Goal: Task Accomplishment & Management: Use online tool/utility

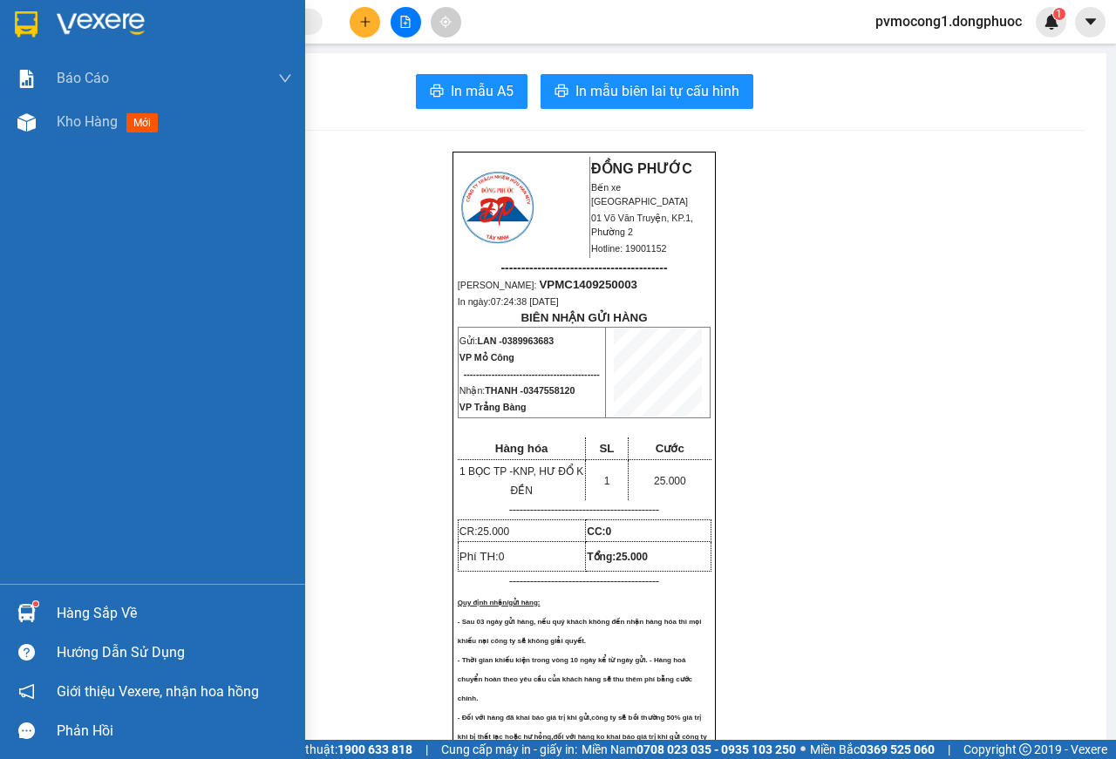
click at [92, 606] on div "Hàng sắp về" at bounding box center [174, 614] width 235 height 26
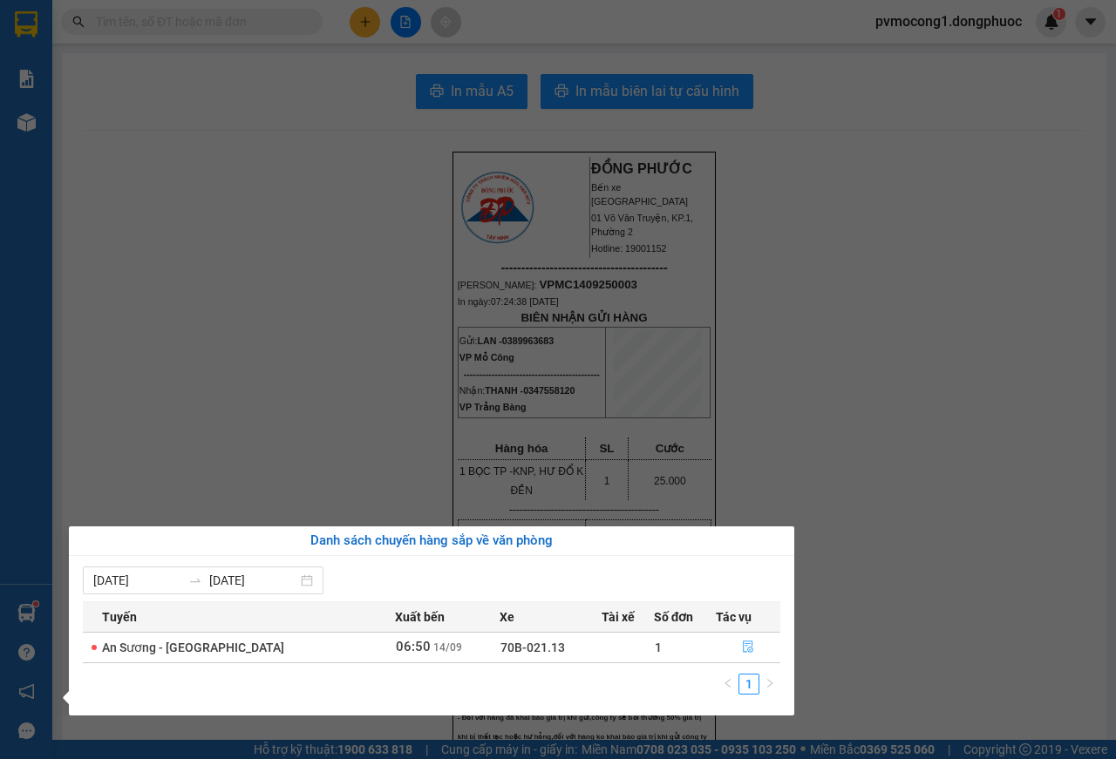
click at [742, 649] on icon "file-done" at bounding box center [748, 647] width 12 height 12
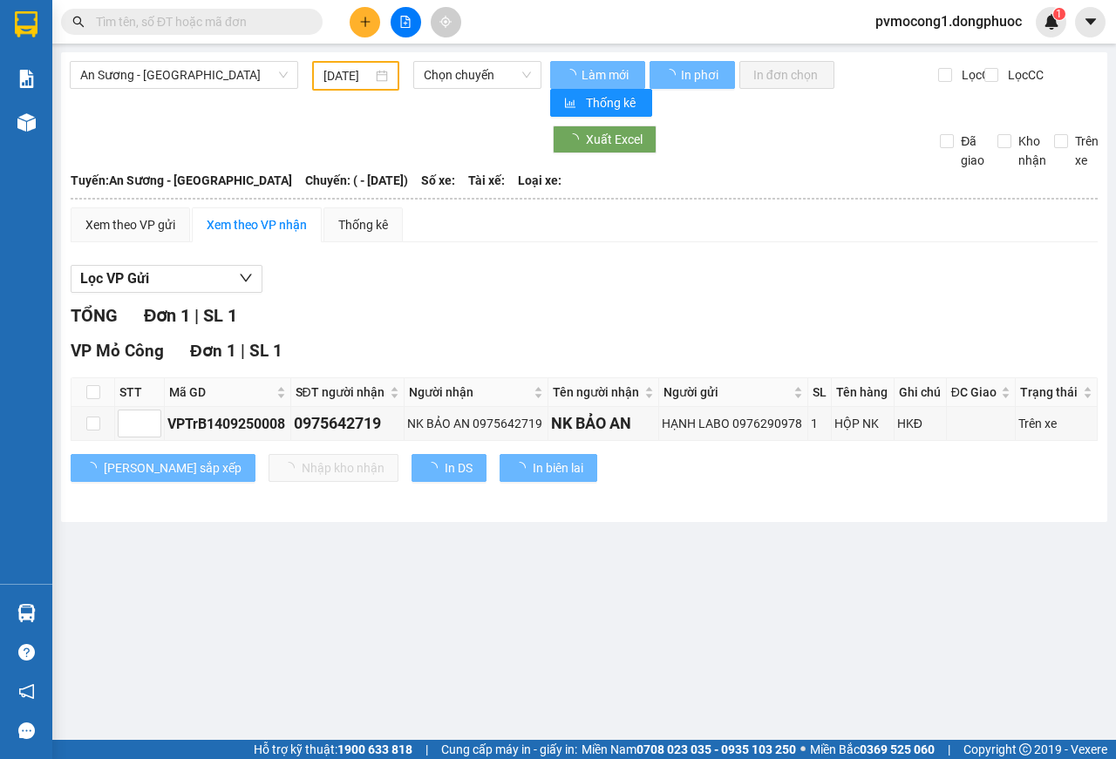
type input "[DATE]"
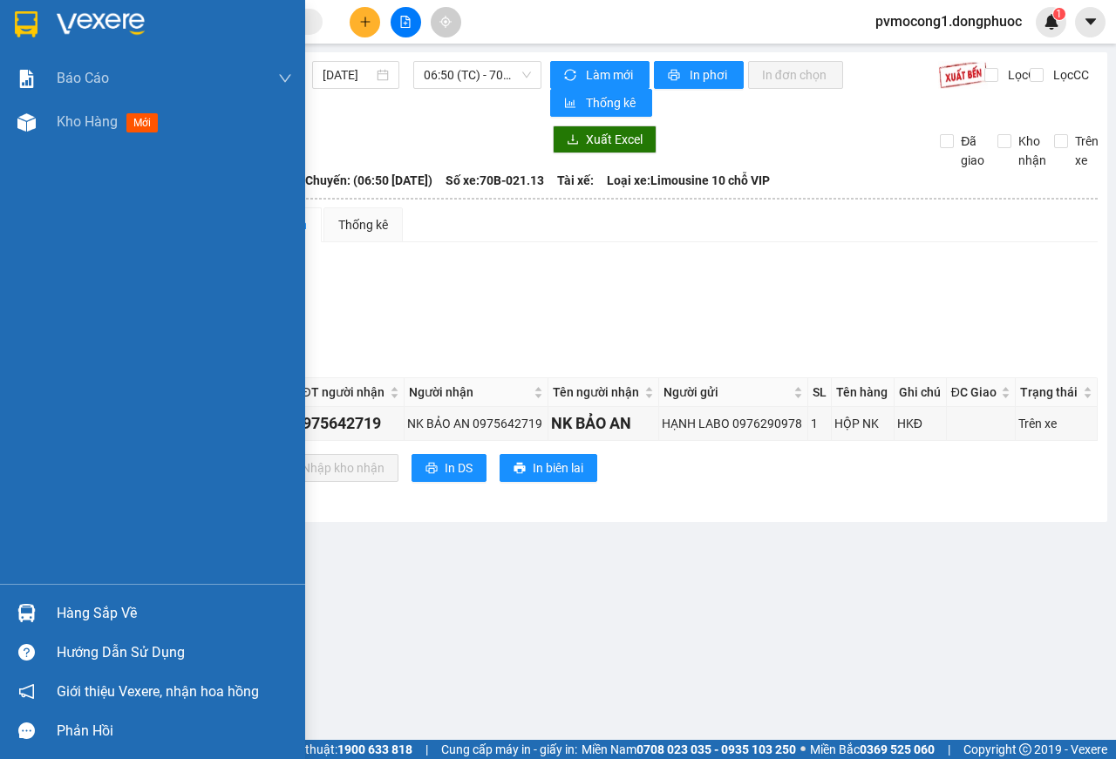
click at [23, 23] on img at bounding box center [26, 24] width 23 height 26
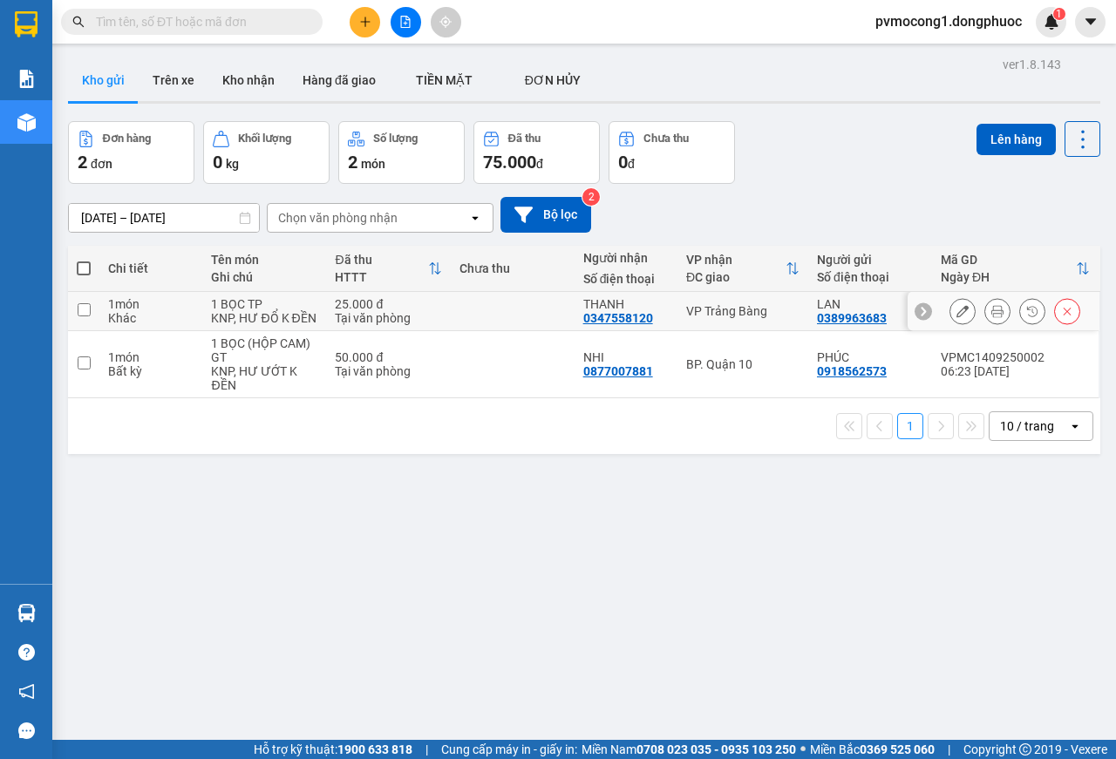
click at [82, 316] on input "checkbox" at bounding box center [84, 309] width 13 height 13
checkbox input "true"
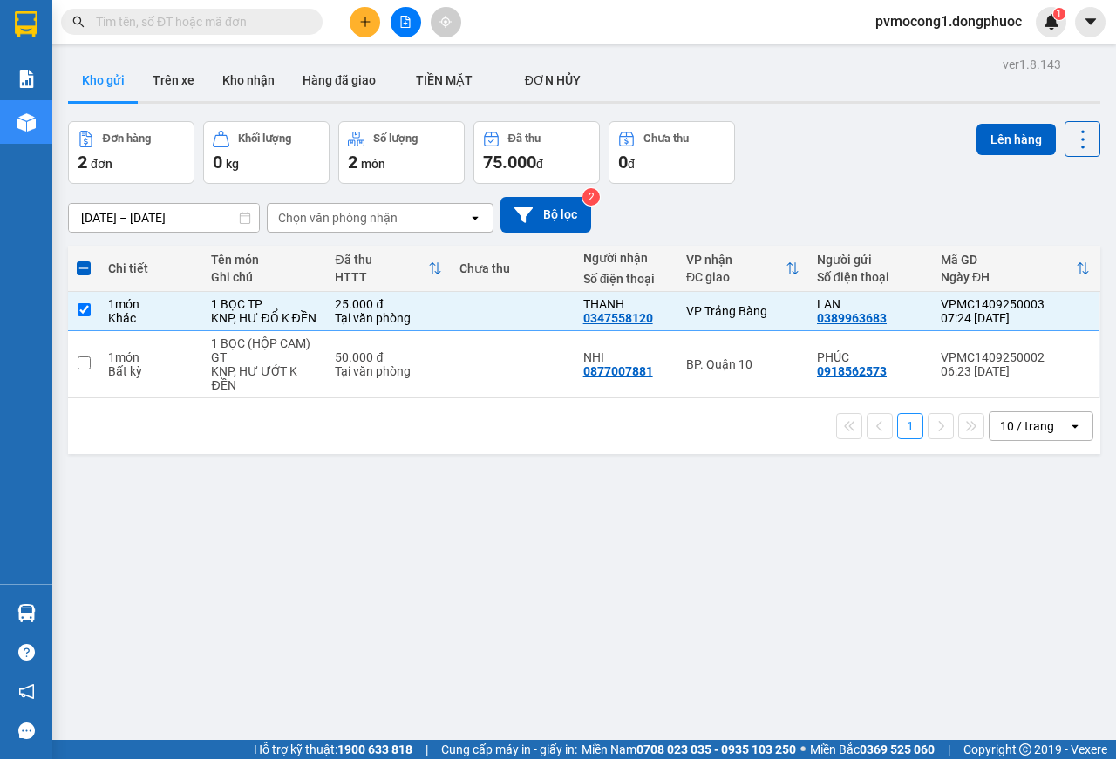
click at [1001, 120] on div "ver 1.8.143 Kho gửi Trên xe Kho nhận Hàng đã giao TIỀN MẶT ĐƠN HỦY Đơn hàng 2…" at bounding box center [584, 431] width 1046 height 759
click at [987, 138] on button "Lên hàng" at bounding box center [1015, 139] width 79 height 31
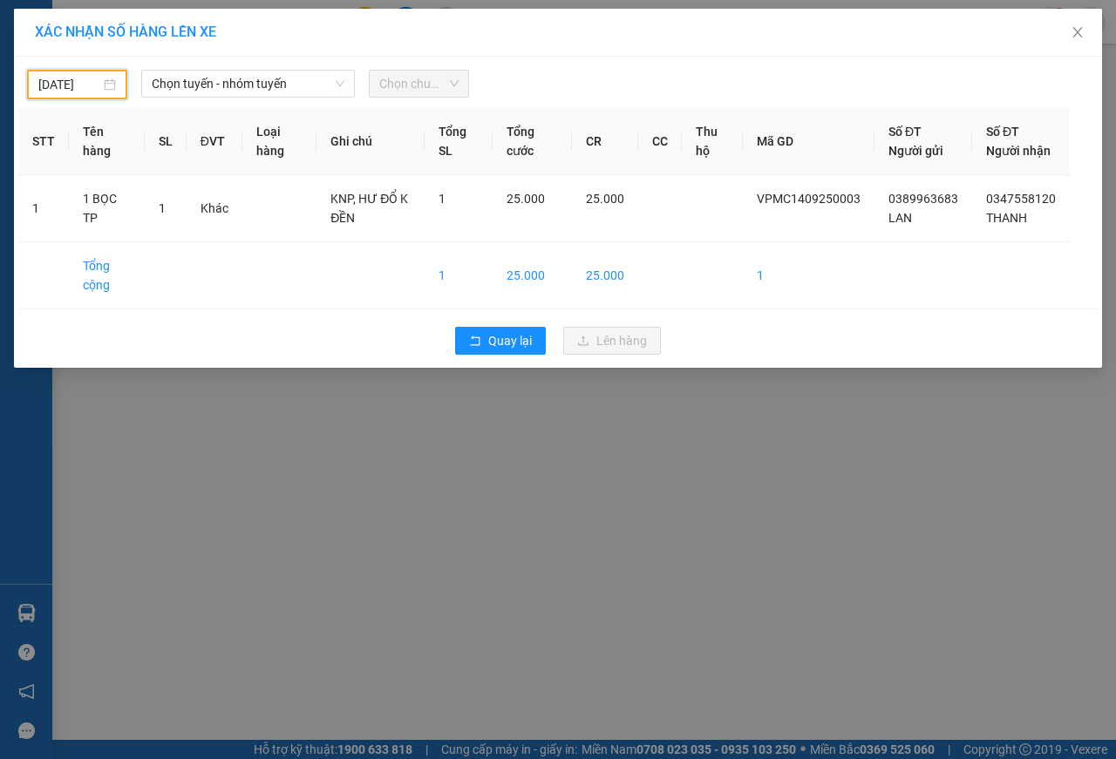
click at [89, 75] on input "[DATE]" at bounding box center [69, 84] width 62 height 19
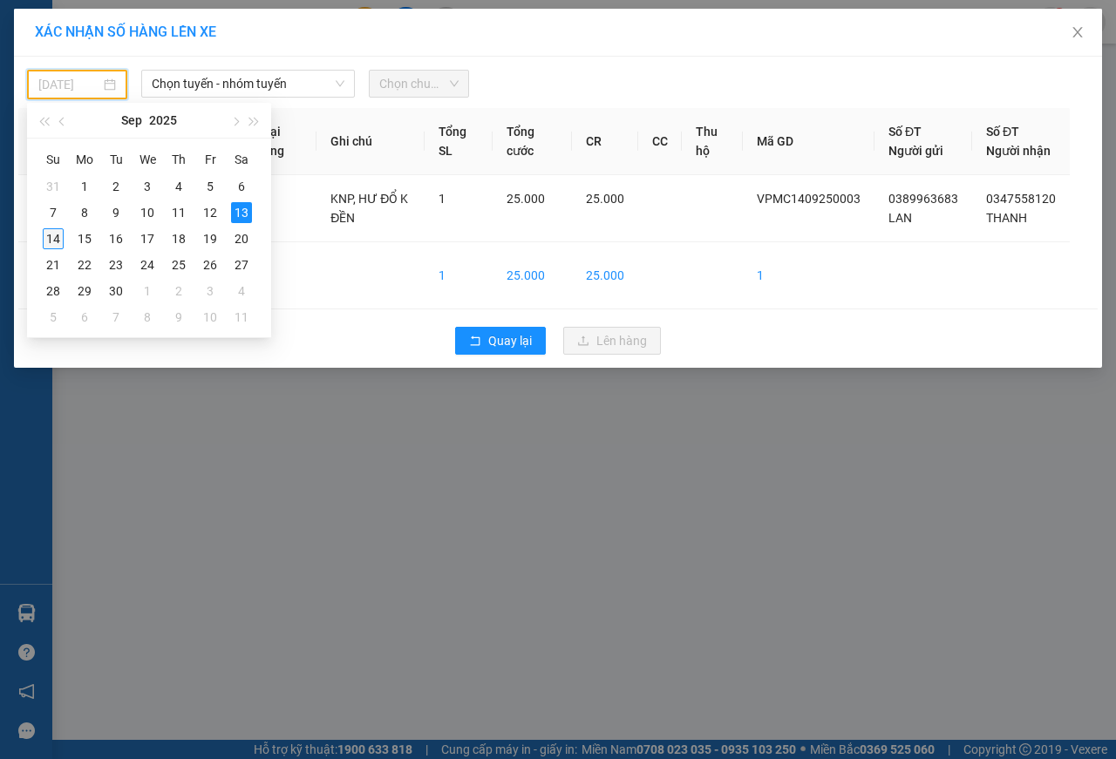
click at [51, 241] on div "14" at bounding box center [53, 238] width 21 height 21
type input "[DATE]"
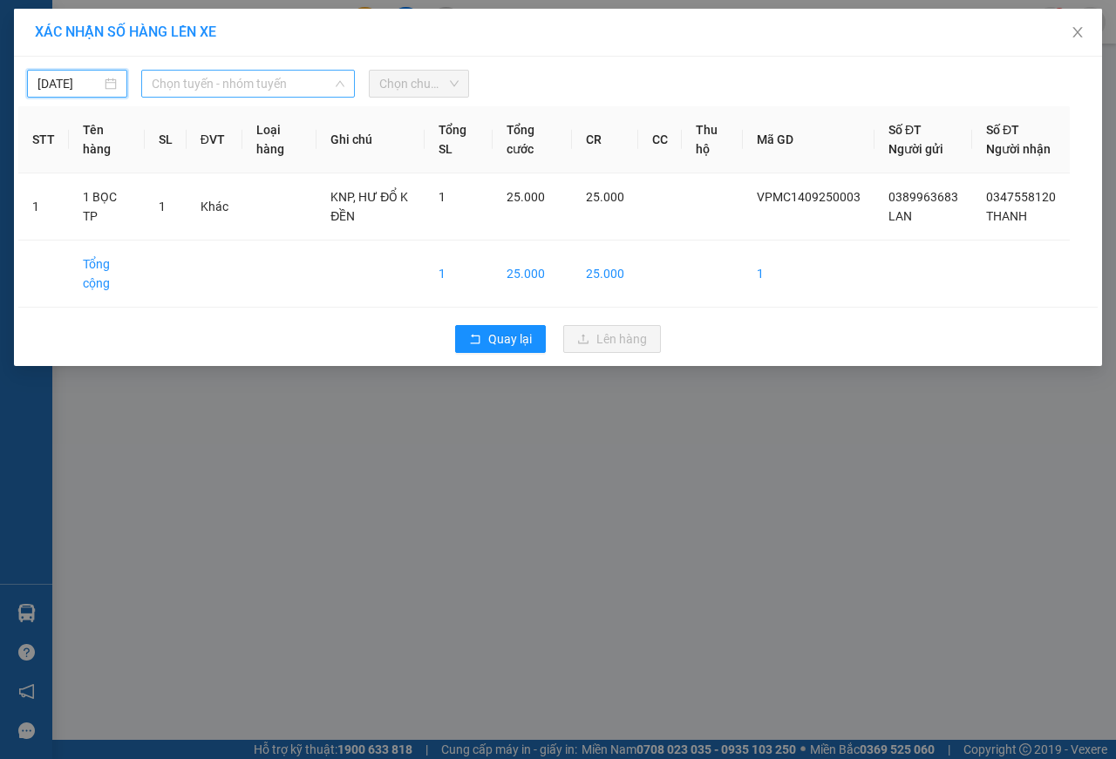
click at [199, 78] on span "Chọn tuyến - nhóm tuyến" at bounding box center [248, 84] width 193 height 26
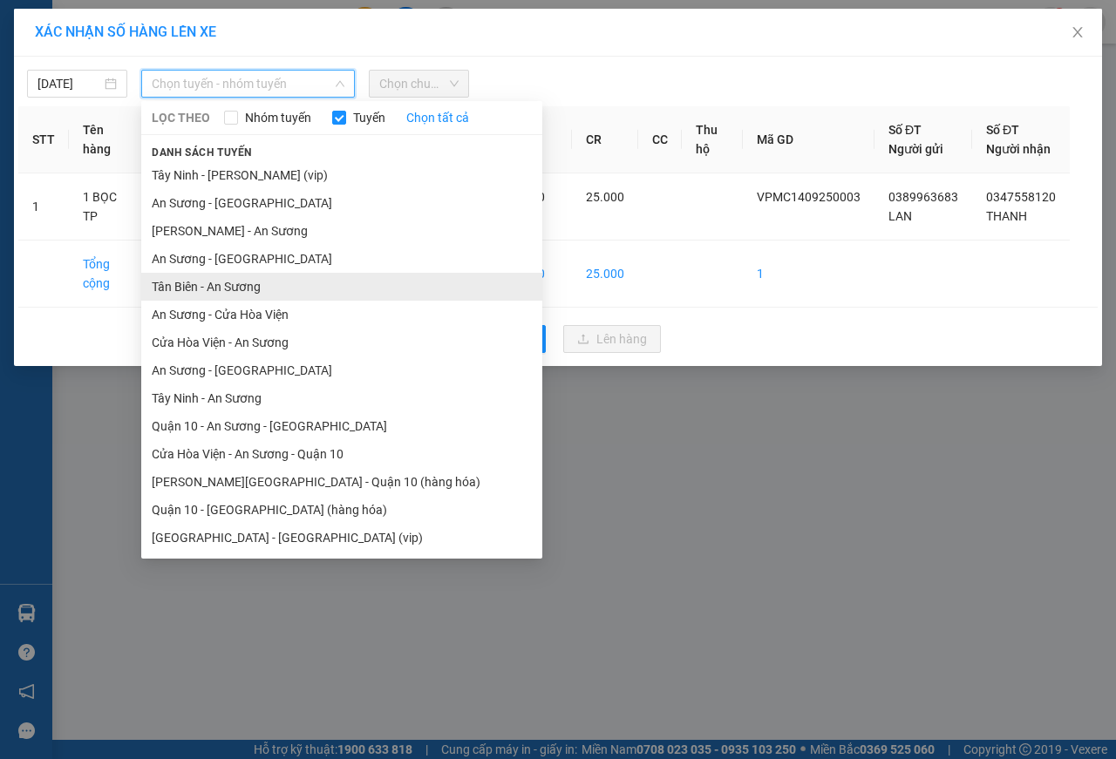
click at [182, 289] on li "Tân Biên - An Sương" at bounding box center [341, 287] width 401 height 28
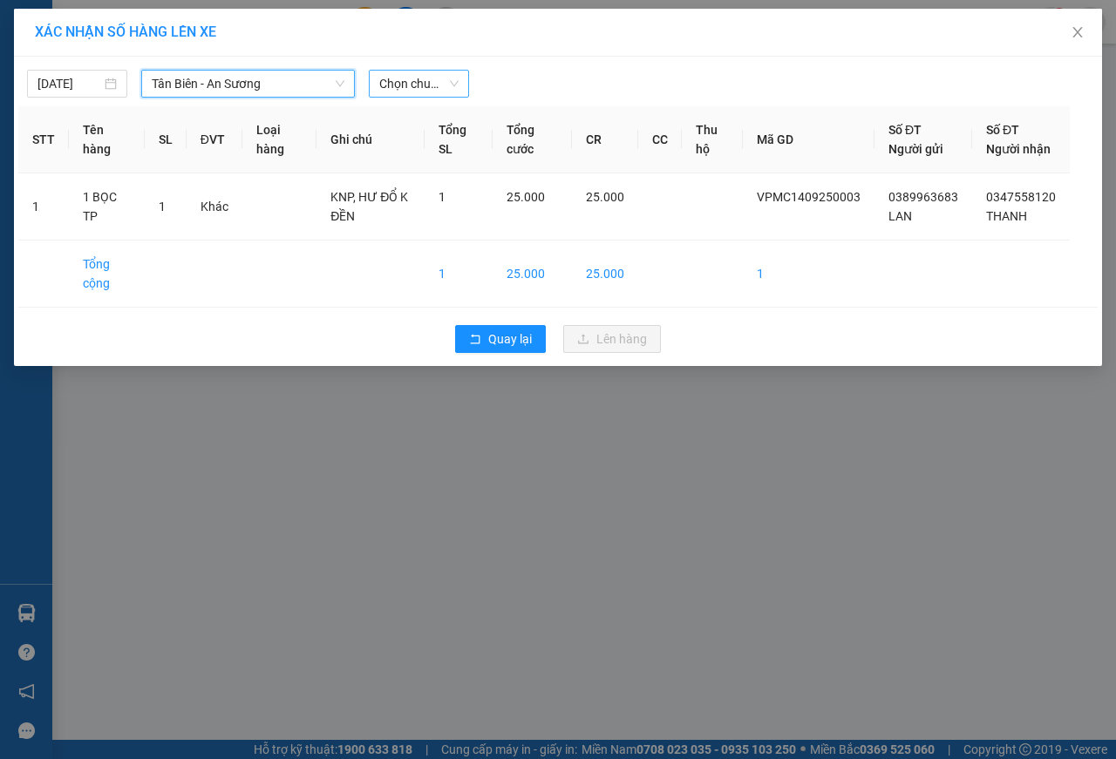
click at [405, 78] on span "Chọn chuyến" at bounding box center [418, 84] width 79 height 26
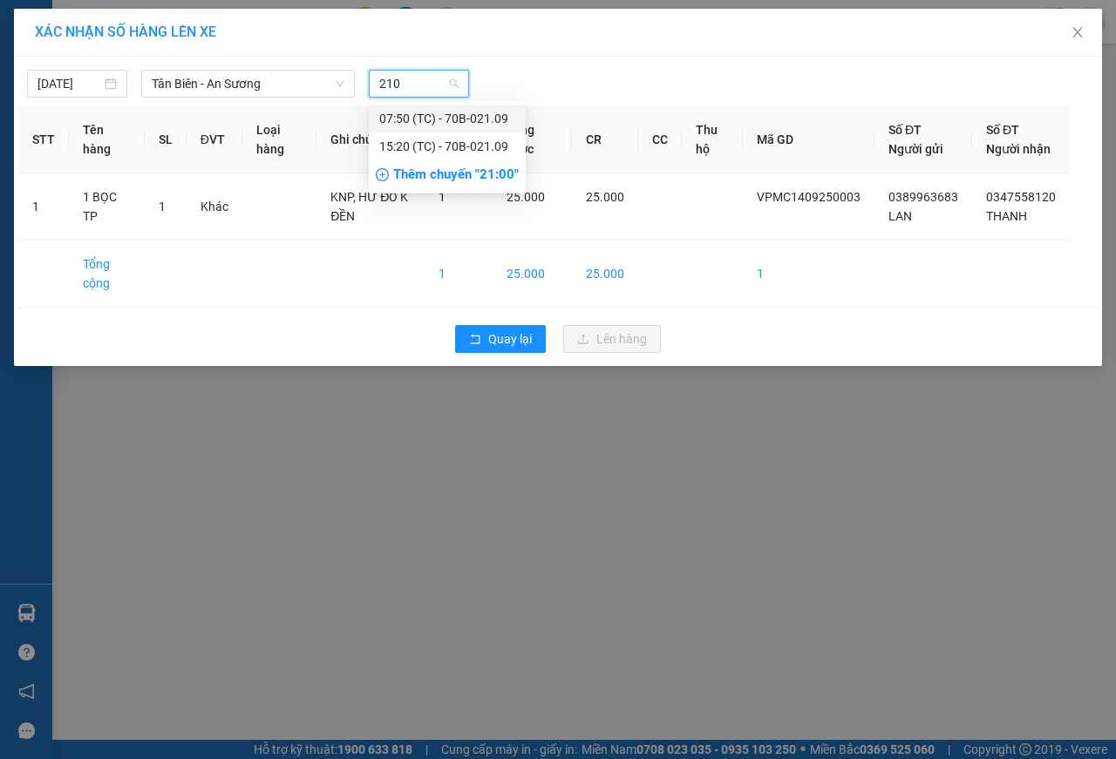
type input "2109"
click at [488, 120] on div "07:50 (TC) - 70B-021.09" at bounding box center [447, 118] width 136 height 19
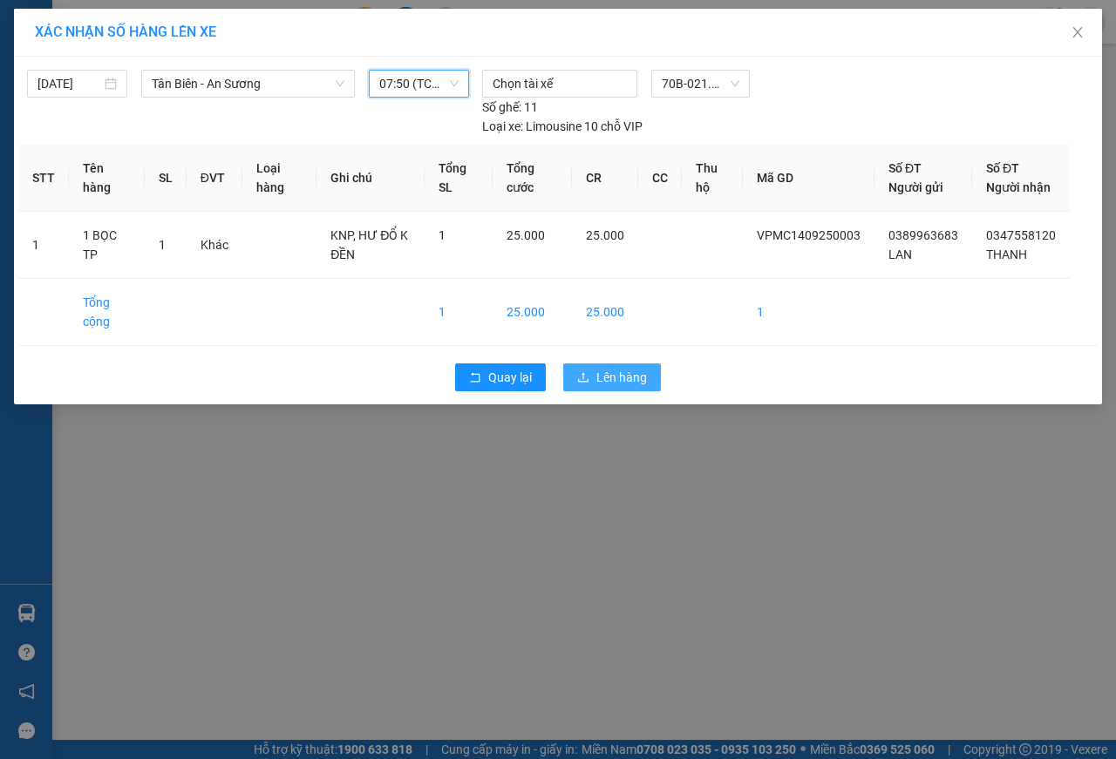
click at [625, 387] on span "Lên hàng" at bounding box center [621, 377] width 51 height 19
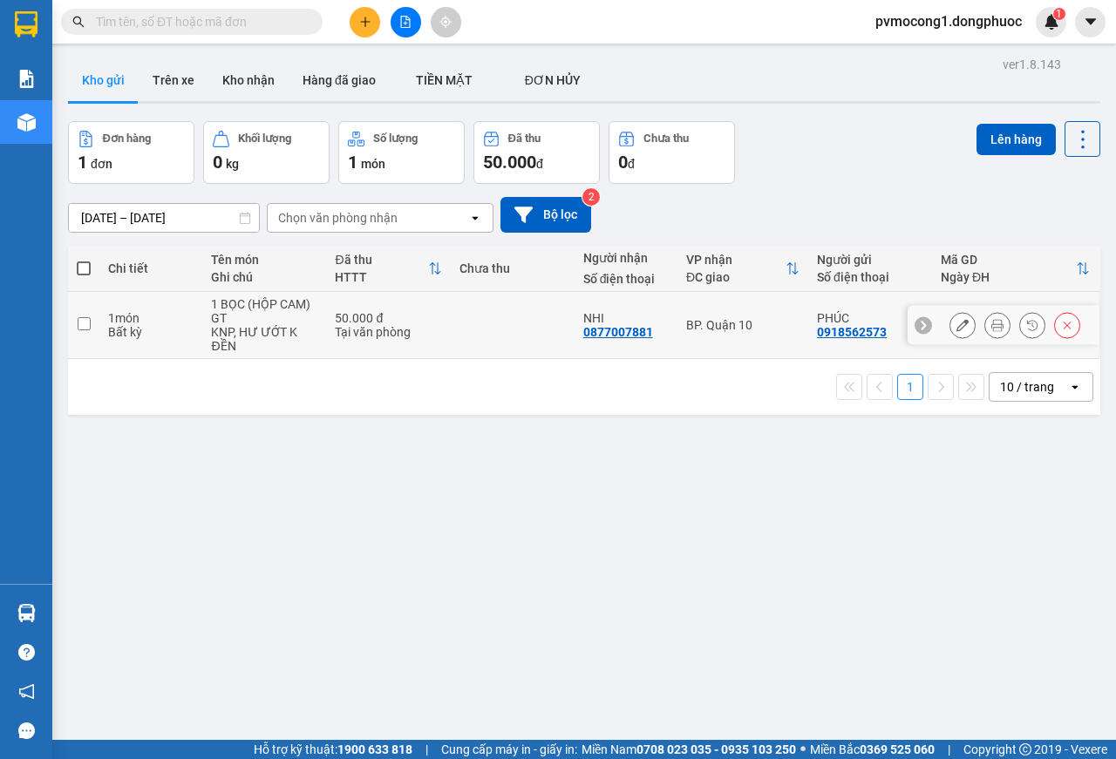
click at [81, 324] on input "checkbox" at bounding box center [84, 323] width 13 height 13
checkbox input "true"
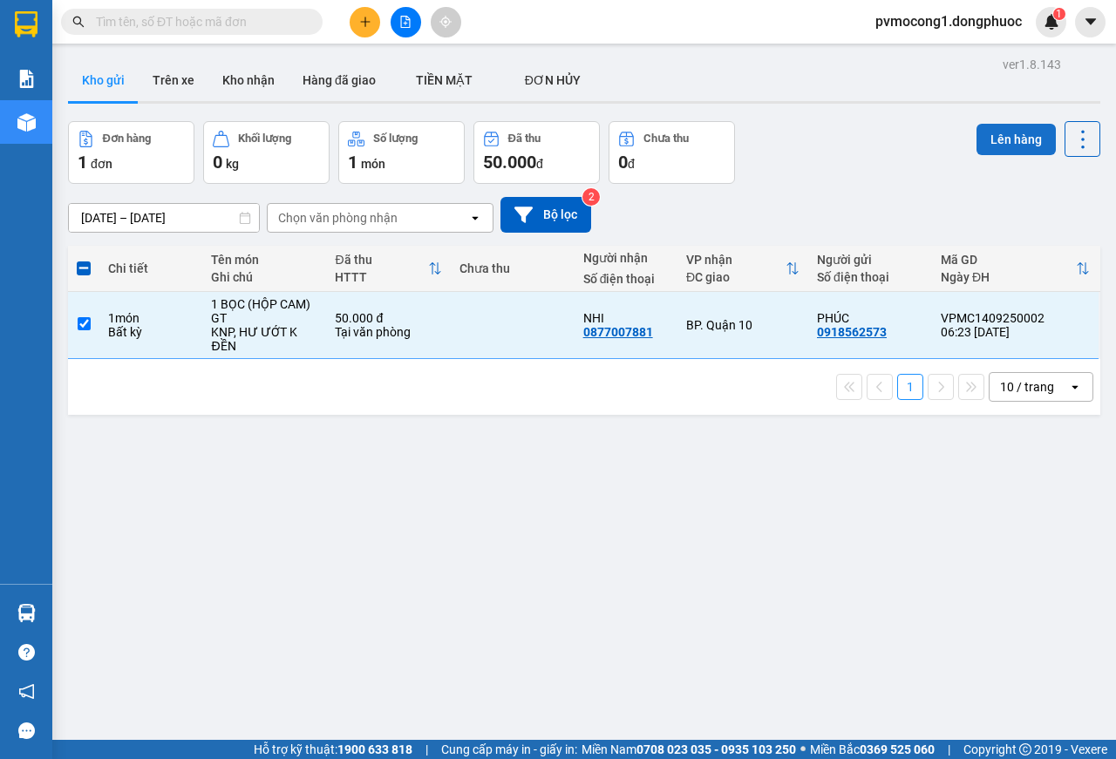
click at [1004, 138] on button "Lên hàng" at bounding box center [1015, 139] width 79 height 31
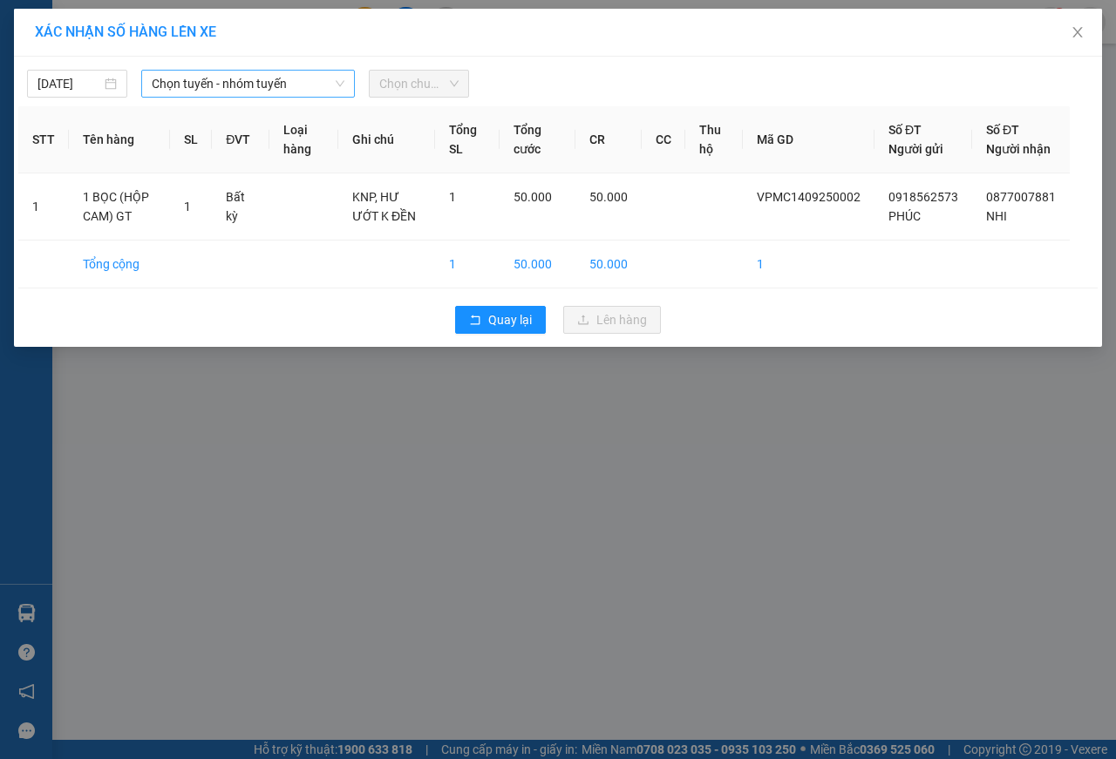
click at [184, 83] on span "Chọn tuyến - nhóm tuyến" at bounding box center [248, 84] width 193 height 26
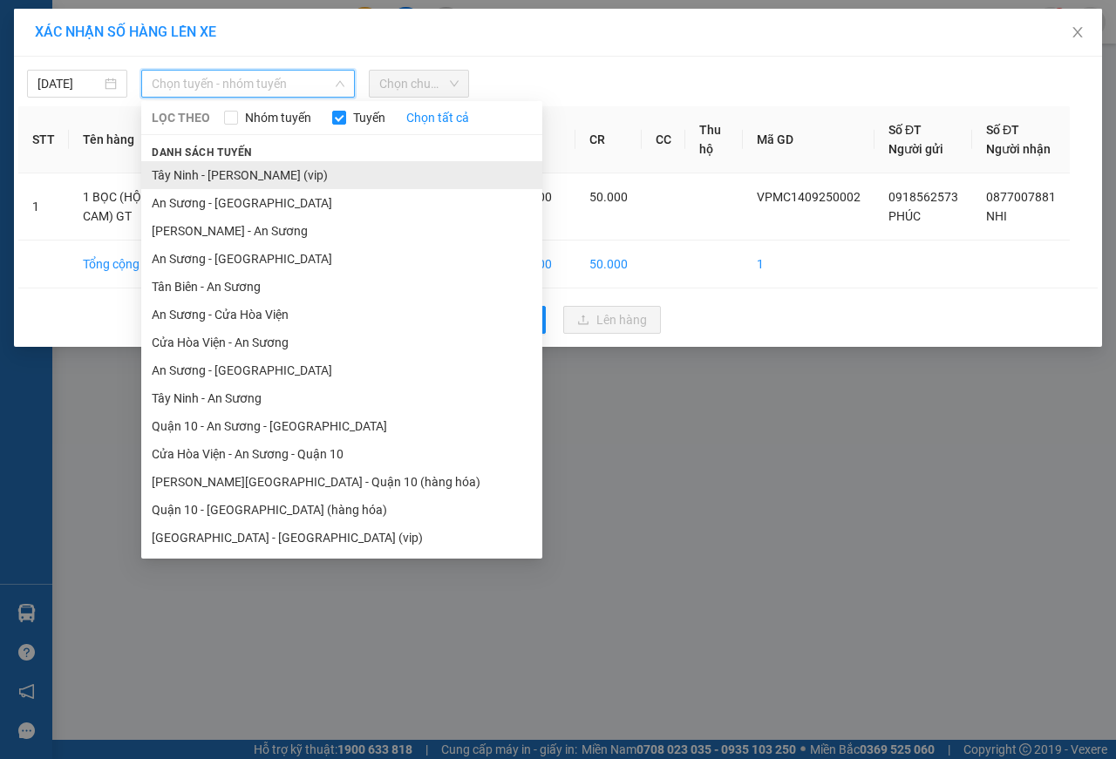
click at [248, 175] on li "Tây Ninh - [PERSON_NAME] (vip)" at bounding box center [341, 175] width 401 height 28
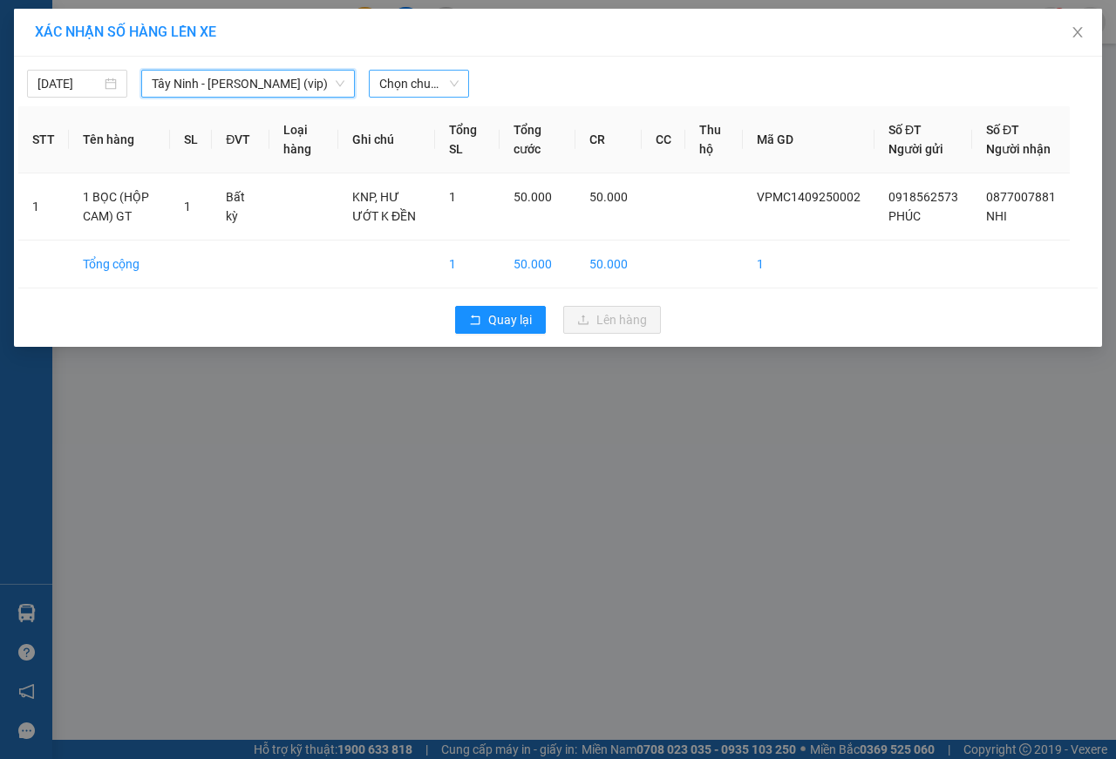
click at [399, 83] on span "Chọn chuyến" at bounding box center [418, 84] width 79 height 26
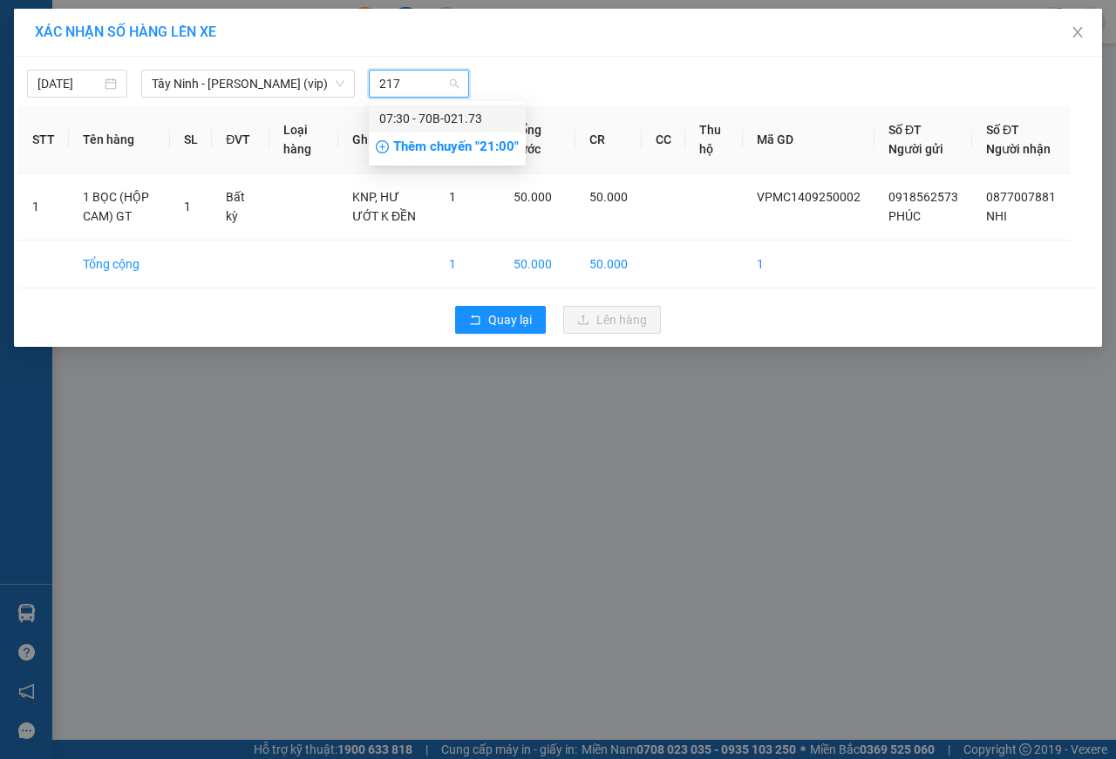
type input "2173"
click at [452, 114] on div "07:30 - 70B-021.73" at bounding box center [447, 118] width 136 height 19
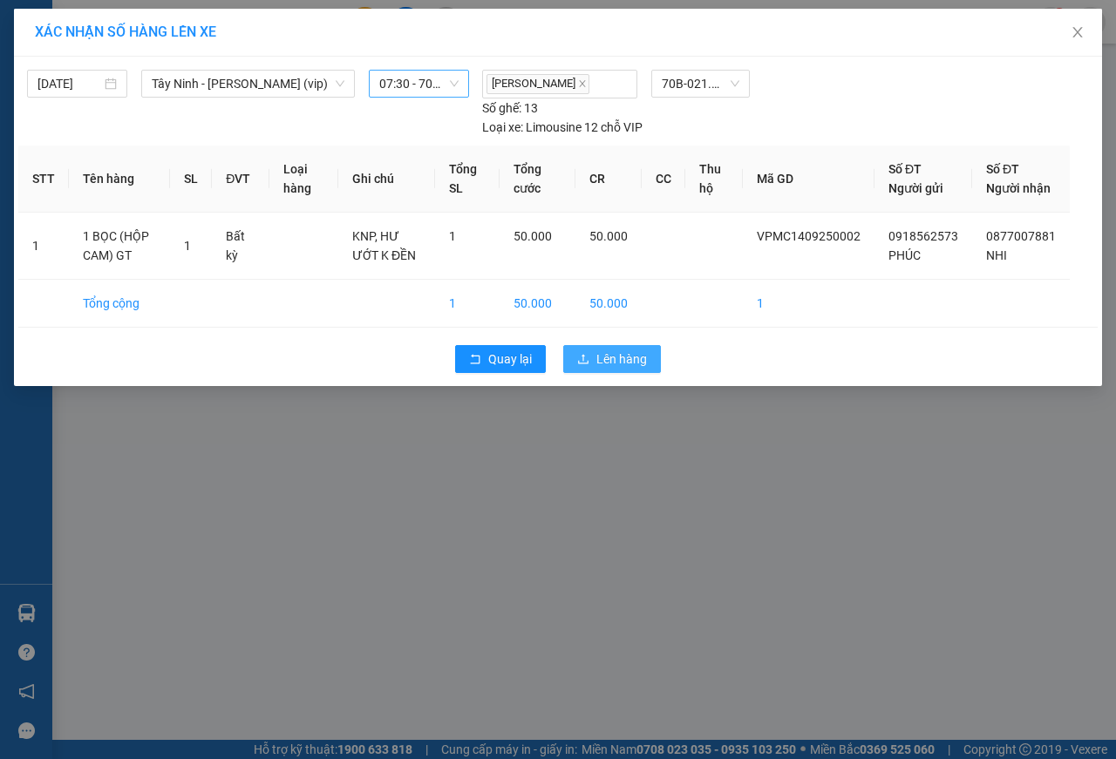
click at [628, 369] on span "Lên hàng" at bounding box center [621, 359] width 51 height 19
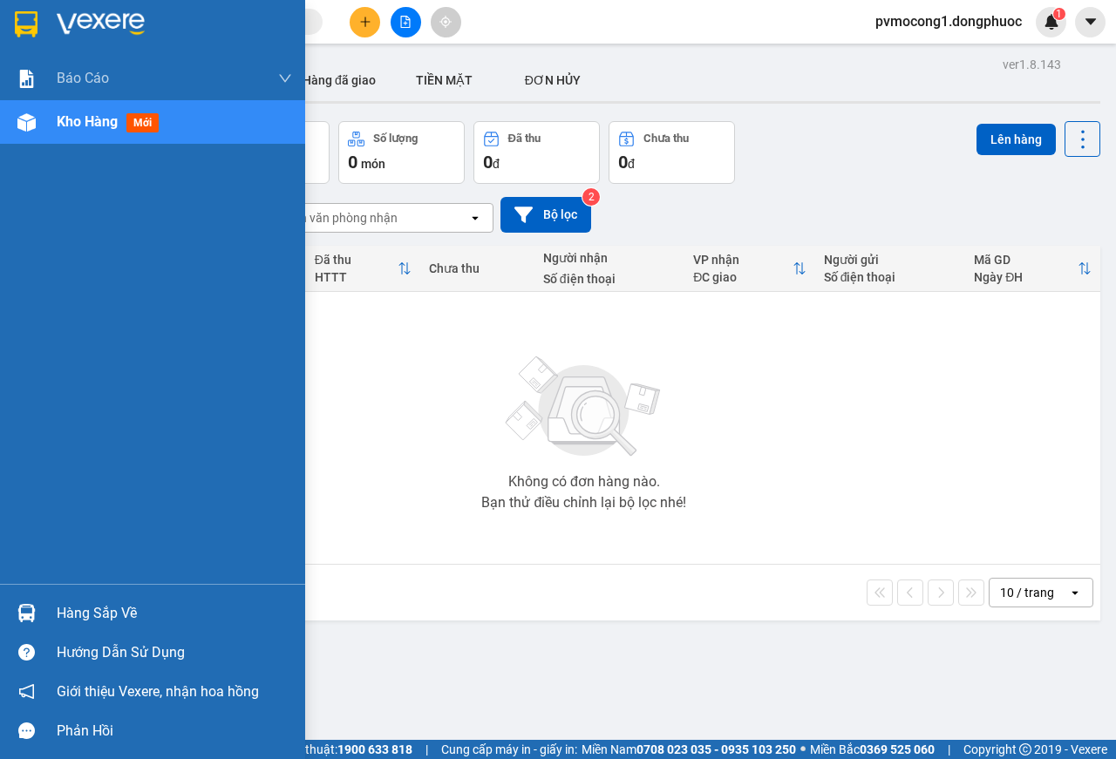
click at [84, 608] on div "Hàng sắp về" at bounding box center [174, 614] width 235 height 26
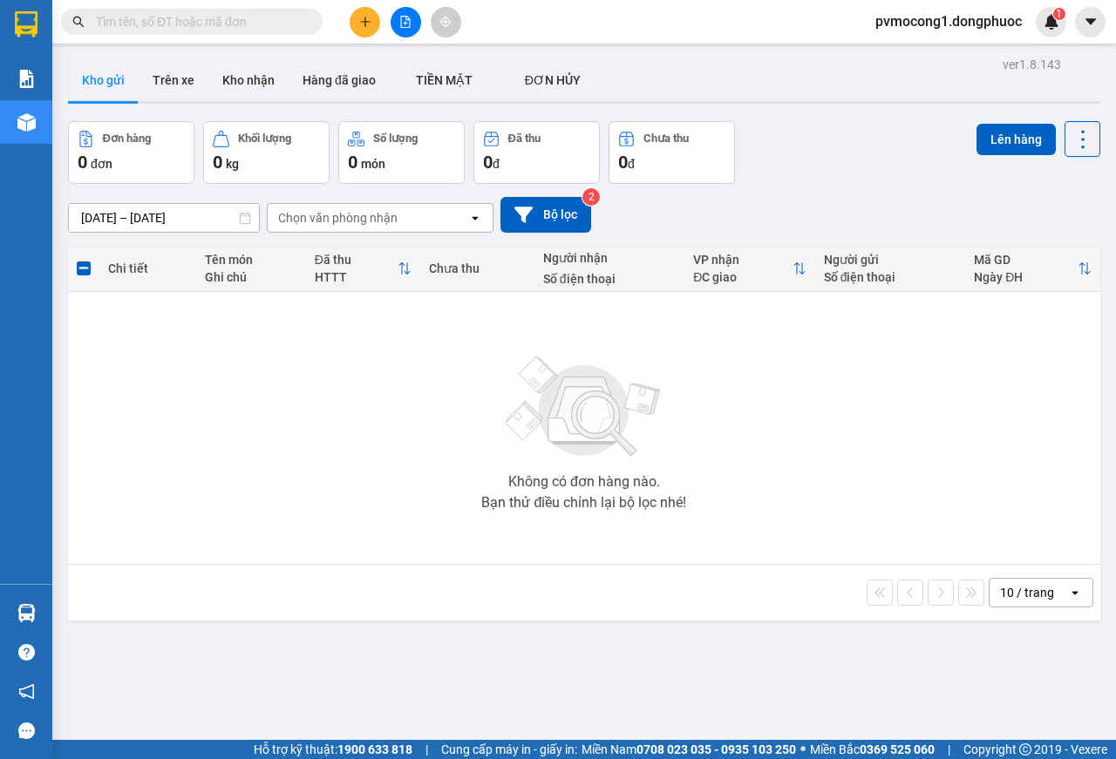
drag, startPoint x: 323, startPoint y: 443, endPoint x: 379, endPoint y: 551, distance: 121.6
click at [324, 440] on section "Kết quả tìm kiếm ( 0 ) Bộ lọc No Data pvmocong1.dongphuoc 1 Báo cáo Mẫu 1: Báo …" at bounding box center [558, 379] width 1116 height 759
